Goal: Navigation & Orientation: Find specific page/section

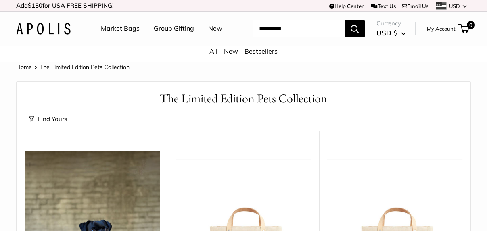
click at [83, 27] on div "Market Bags Group Gifting New Need help? Text Us: 20919 hello@apolisglobal.com …" at bounding box center [243, 29] width 455 height 26
click at [121, 29] on link "Market Bags" at bounding box center [120, 29] width 39 height 12
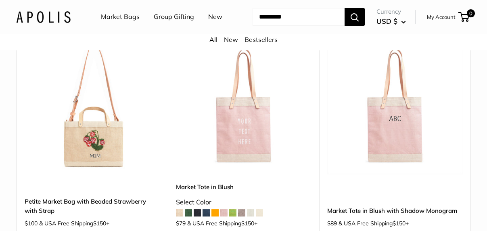
scroll to position [1452, 0]
